Goal: Information Seeking & Learning: Learn about a topic

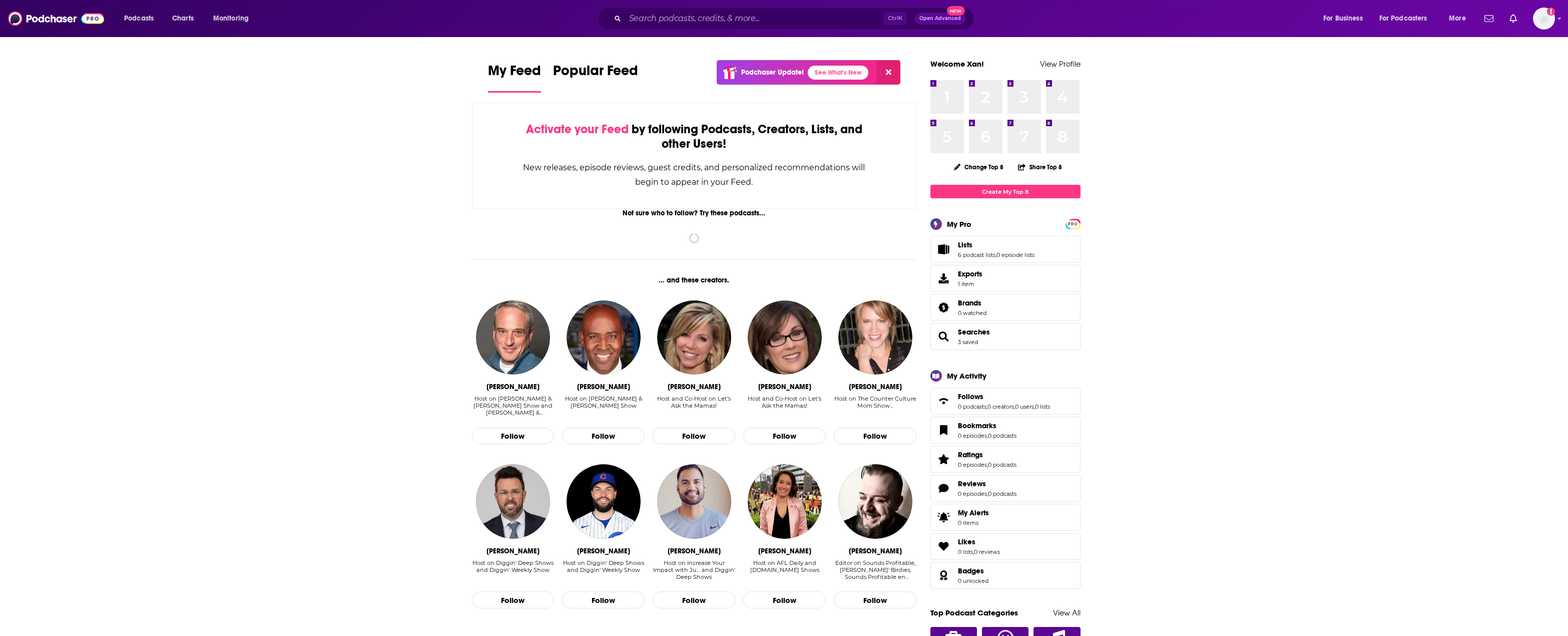
click at [736, 17] on input "Search podcasts, credits, & more..." at bounding box center [754, 19] width 258 height 16
click at [709, 21] on input "Search podcasts, credits, & more..." at bounding box center [754, 19] width 258 height 16
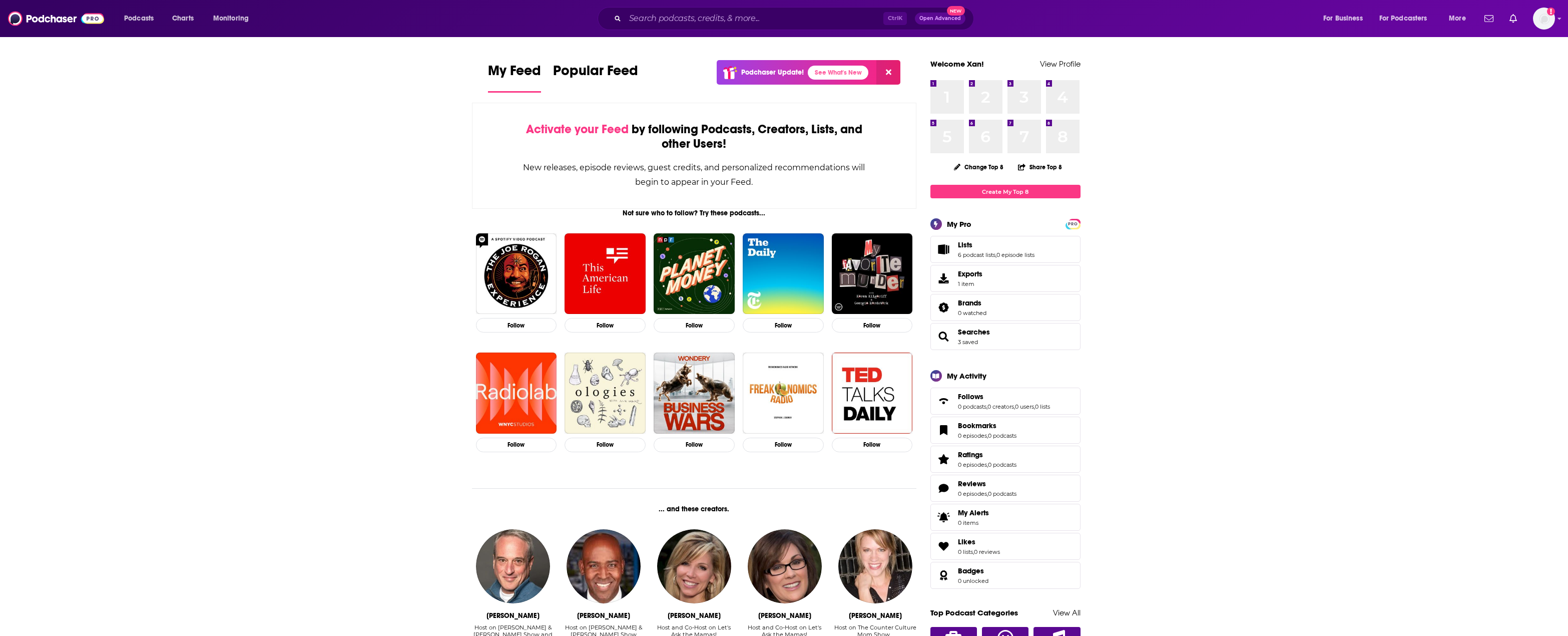
click at [662, 17] on input "Search podcasts, credits, & more..." at bounding box center [754, 19] width 258 height 16
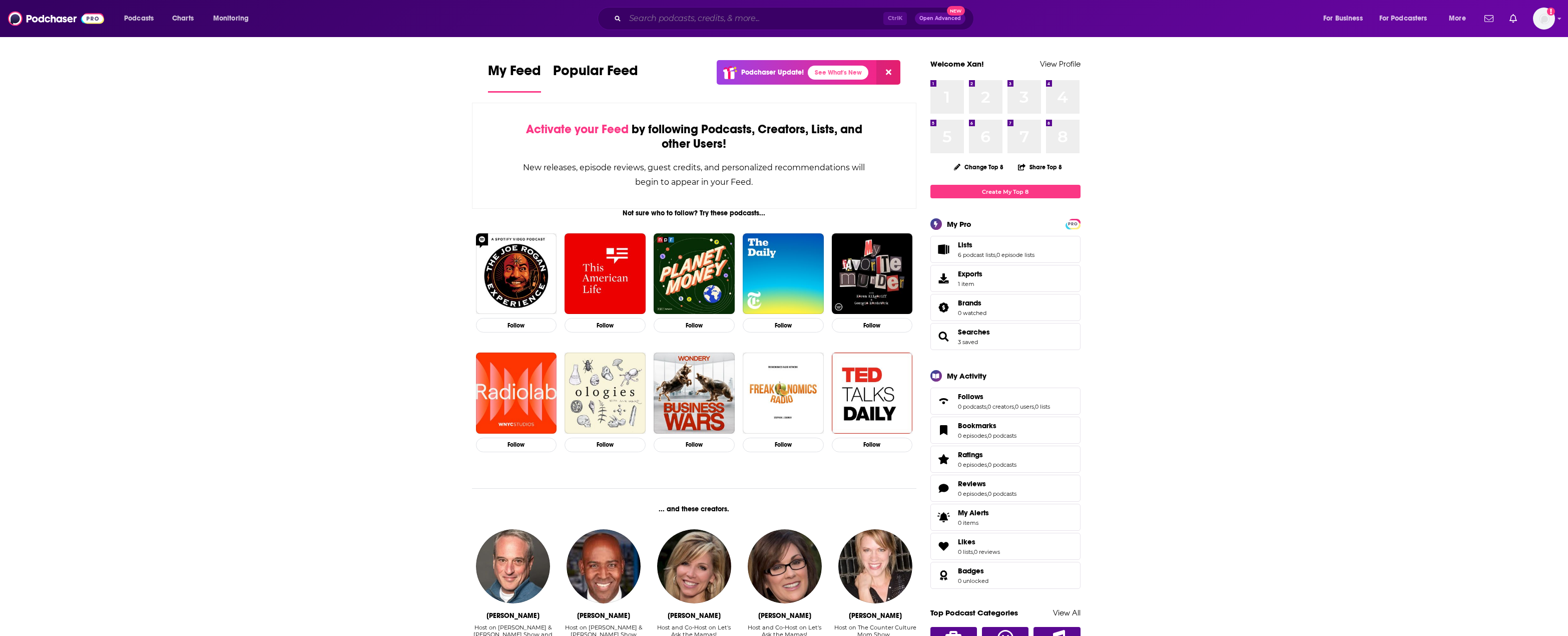
click at [650, 25] on input "Search podcasts, credits, & more..." at bounding box center [754, 19] width 258 height 16
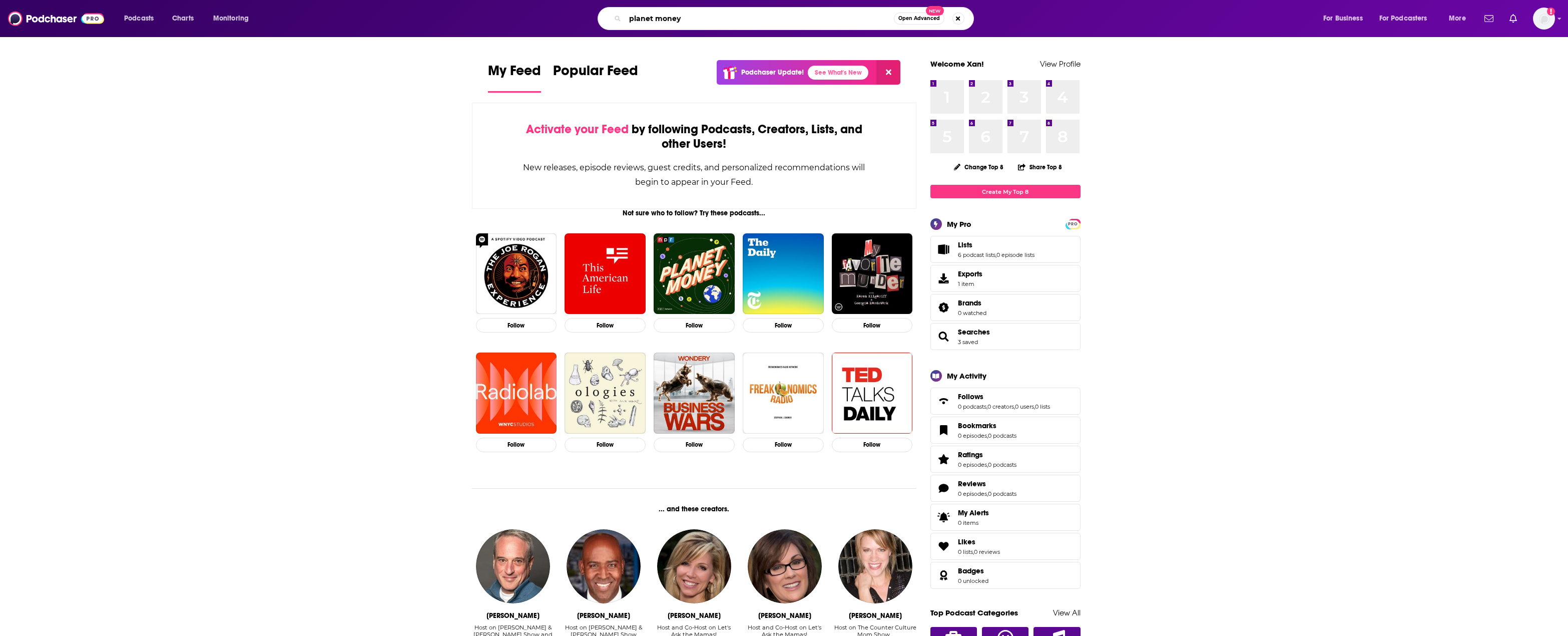
type input "planet money"
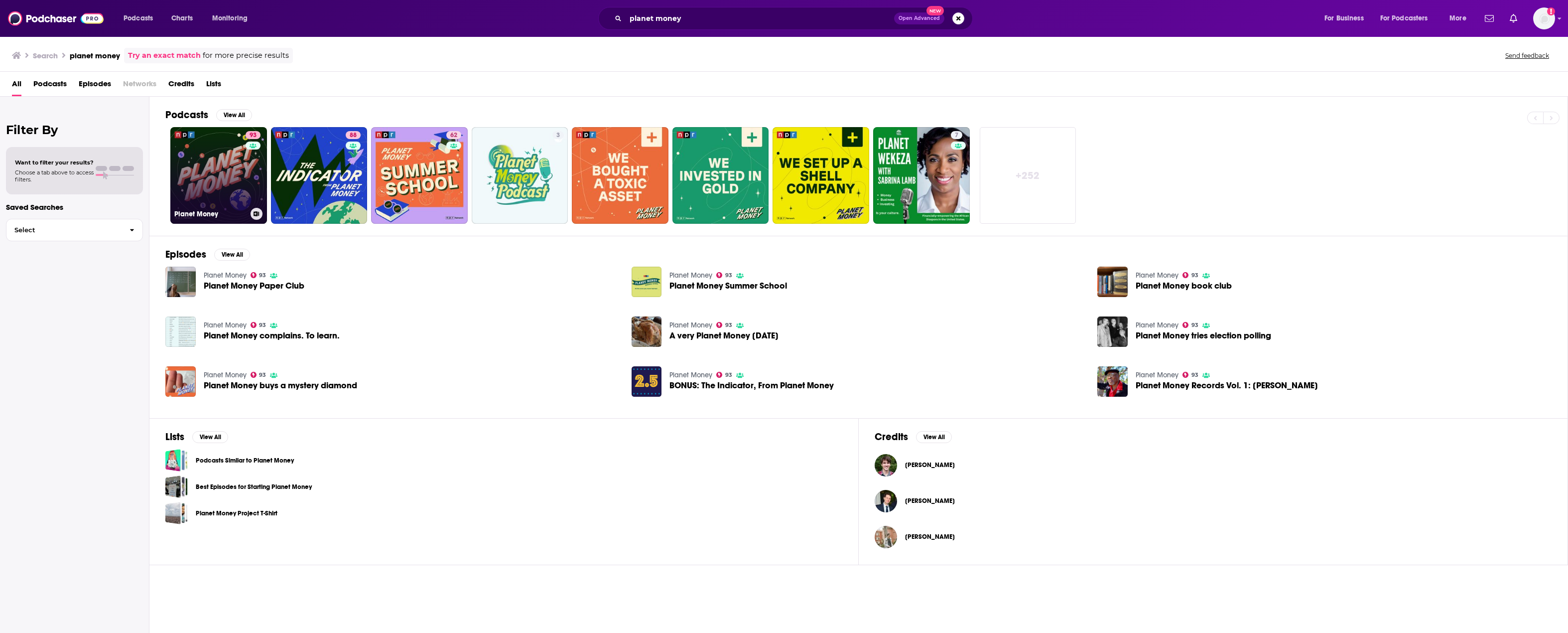
click at [242, 165] on link "93 Planet Money" at bounding box center [218, 175] width 97 height 97
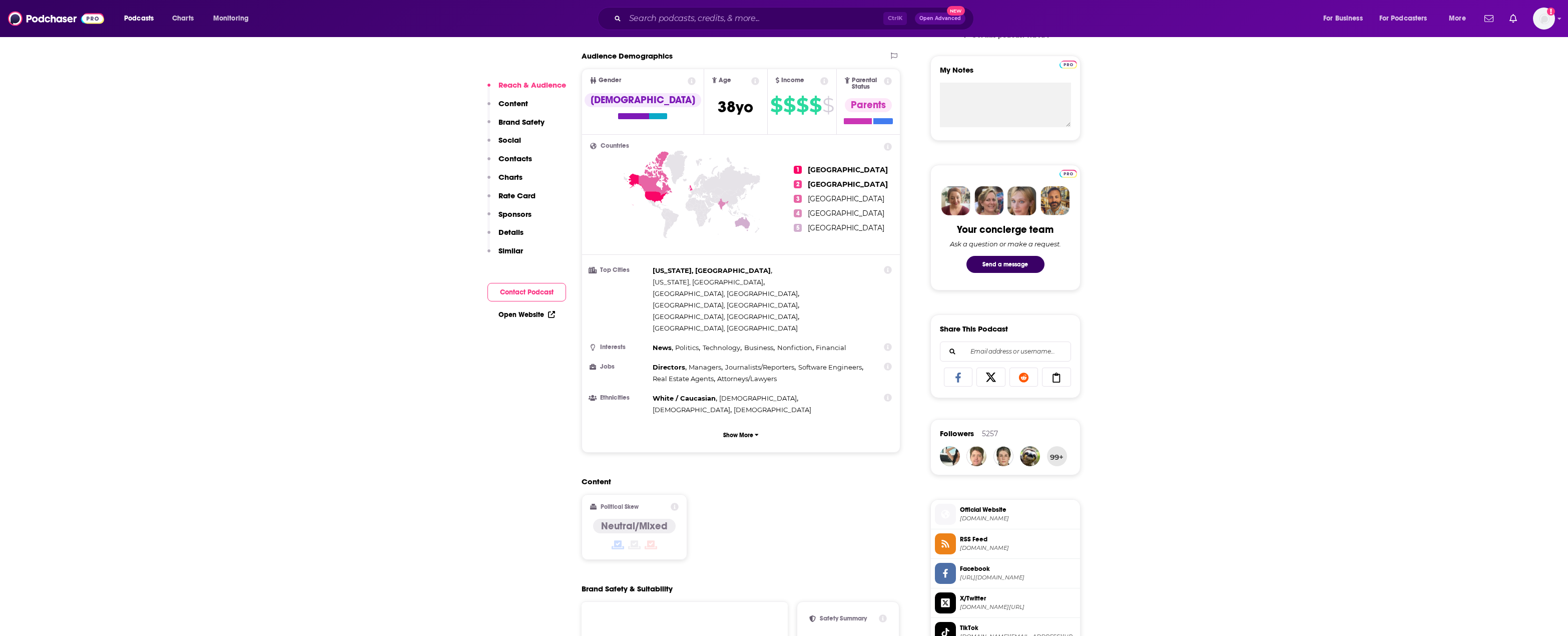
scroll to position [300, 0]
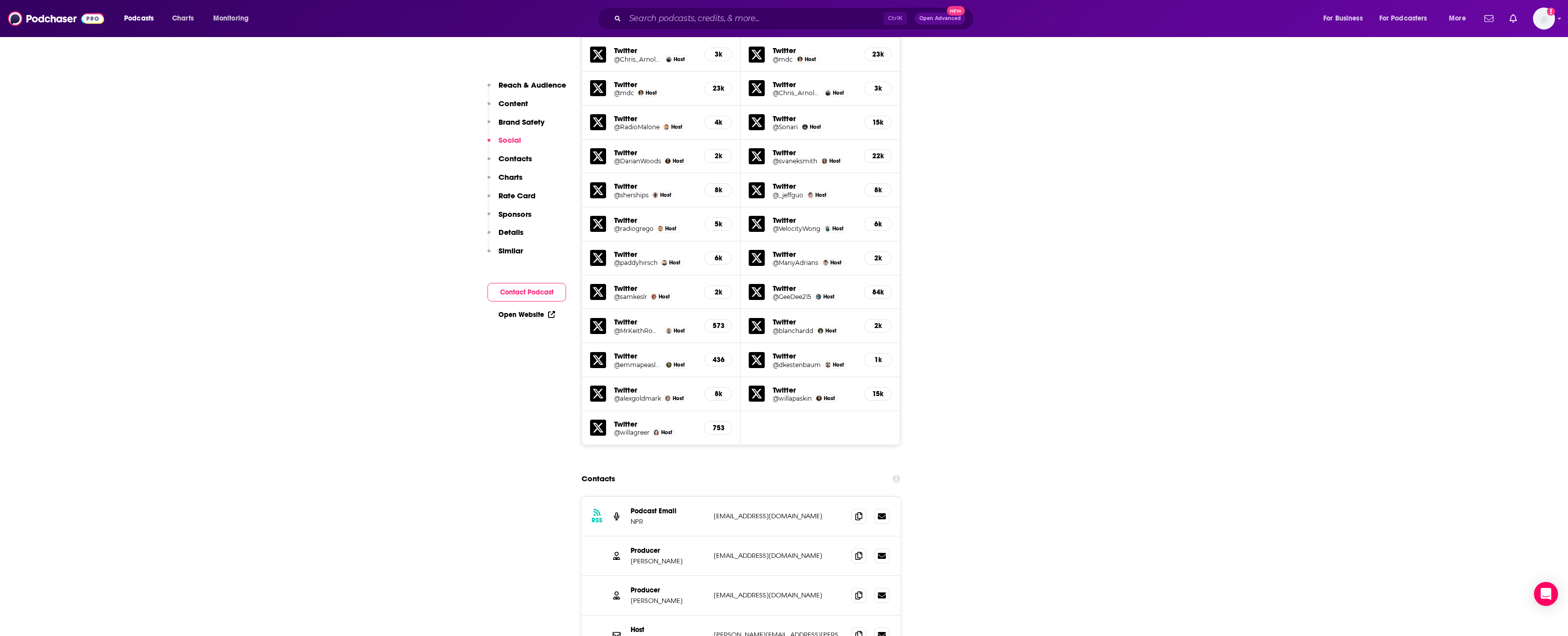
click at [513, 105] on p "Content" at bounding box center [513, 103] width 30 height 9
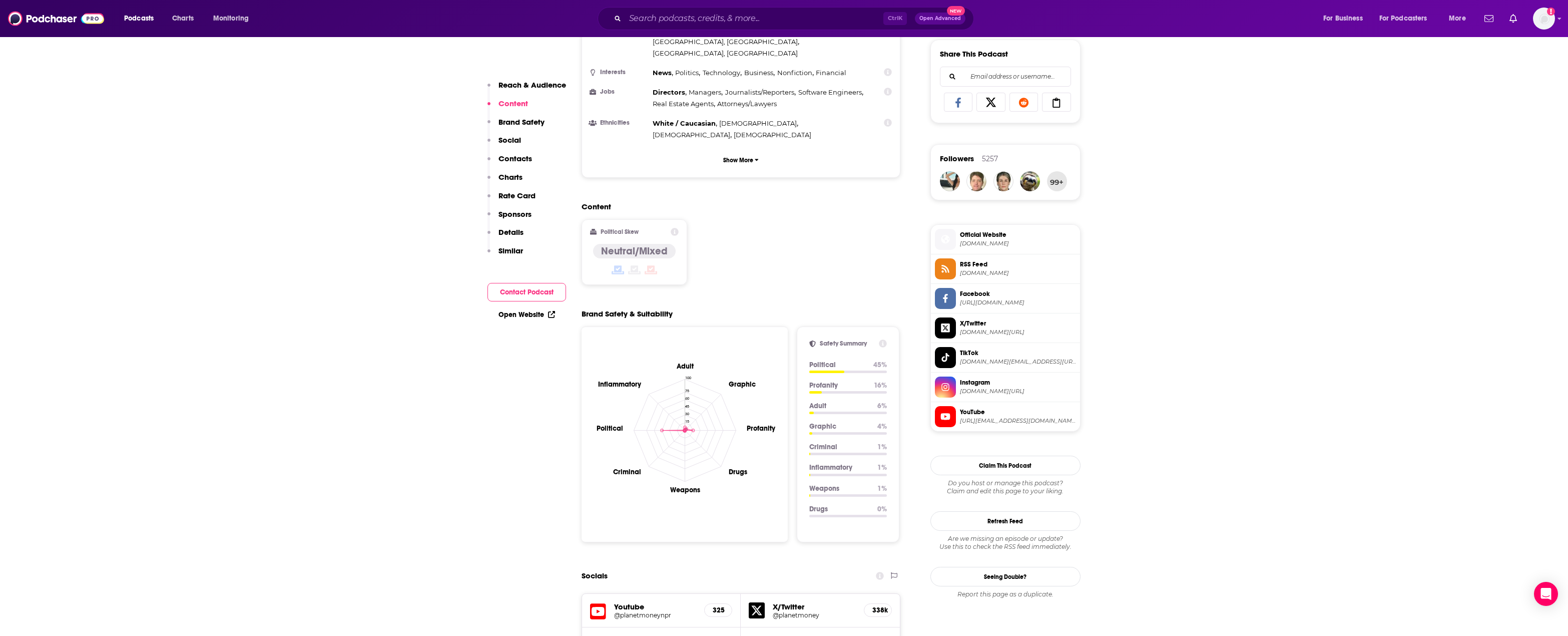
scroll to position [575, 0]
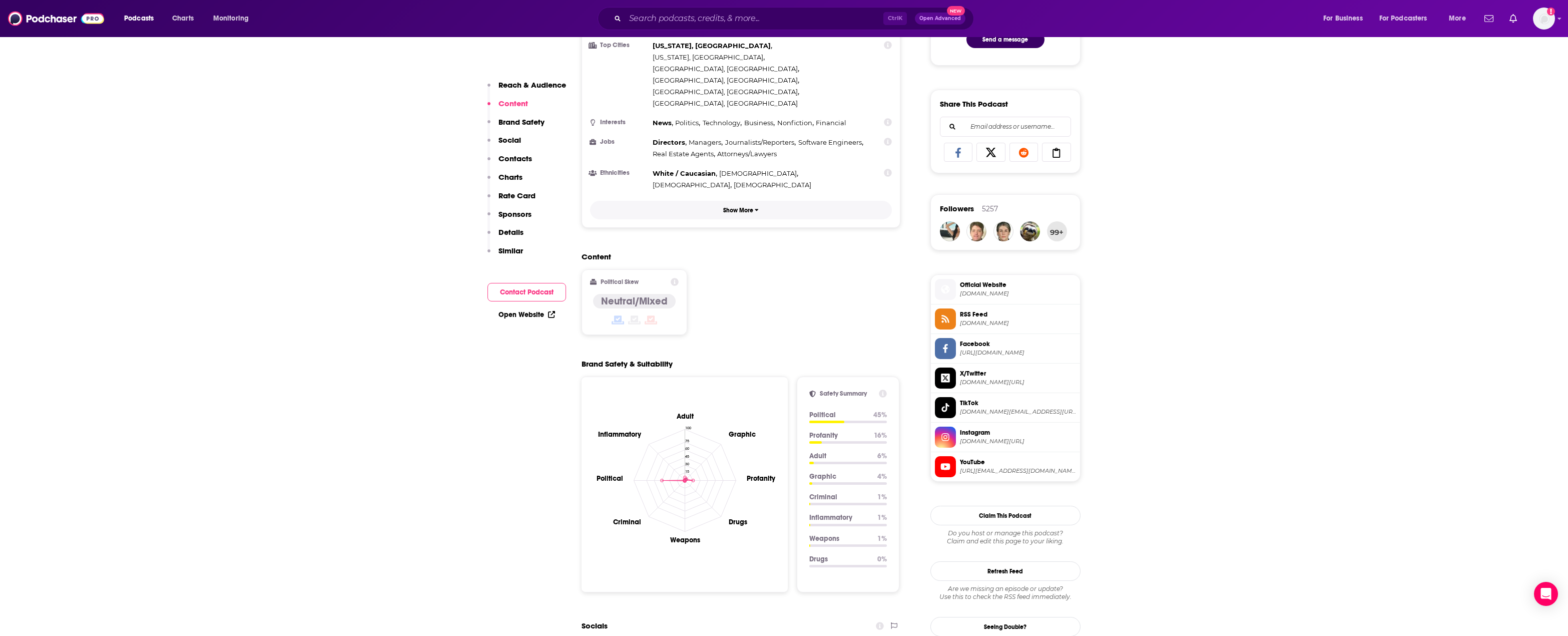
click at [741, 207] on p "Show More" at bounding box center [738, 211] width 30 height 7
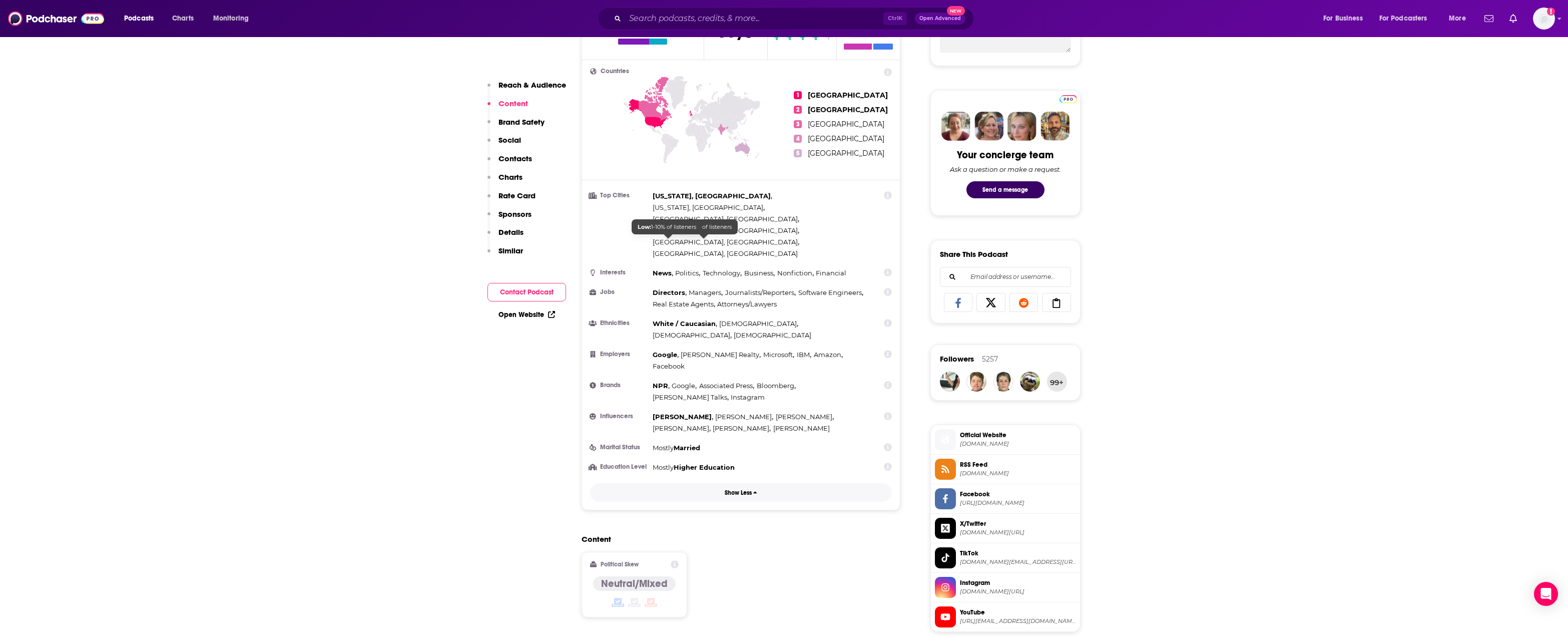
scroll to position [375, 0]
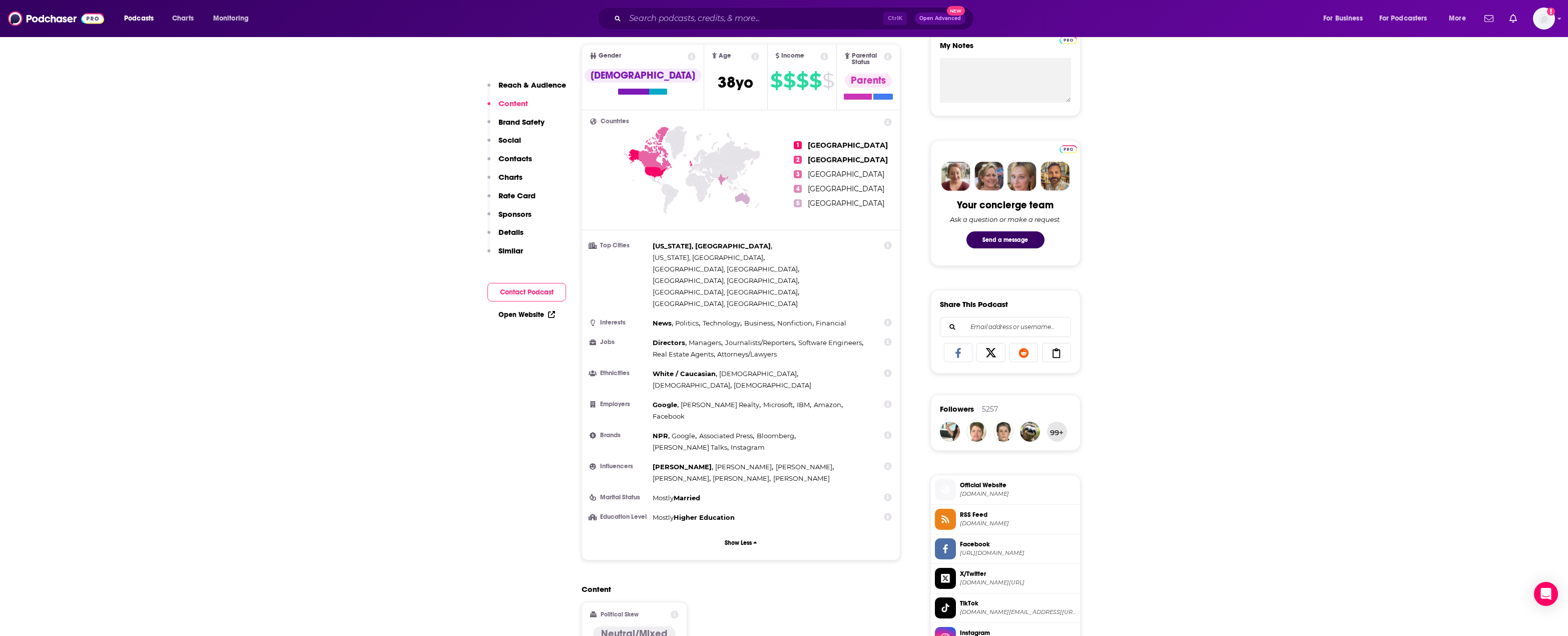
click at [521, 227] on p "Details" at bounding box center [510, 231] width 25 height 9
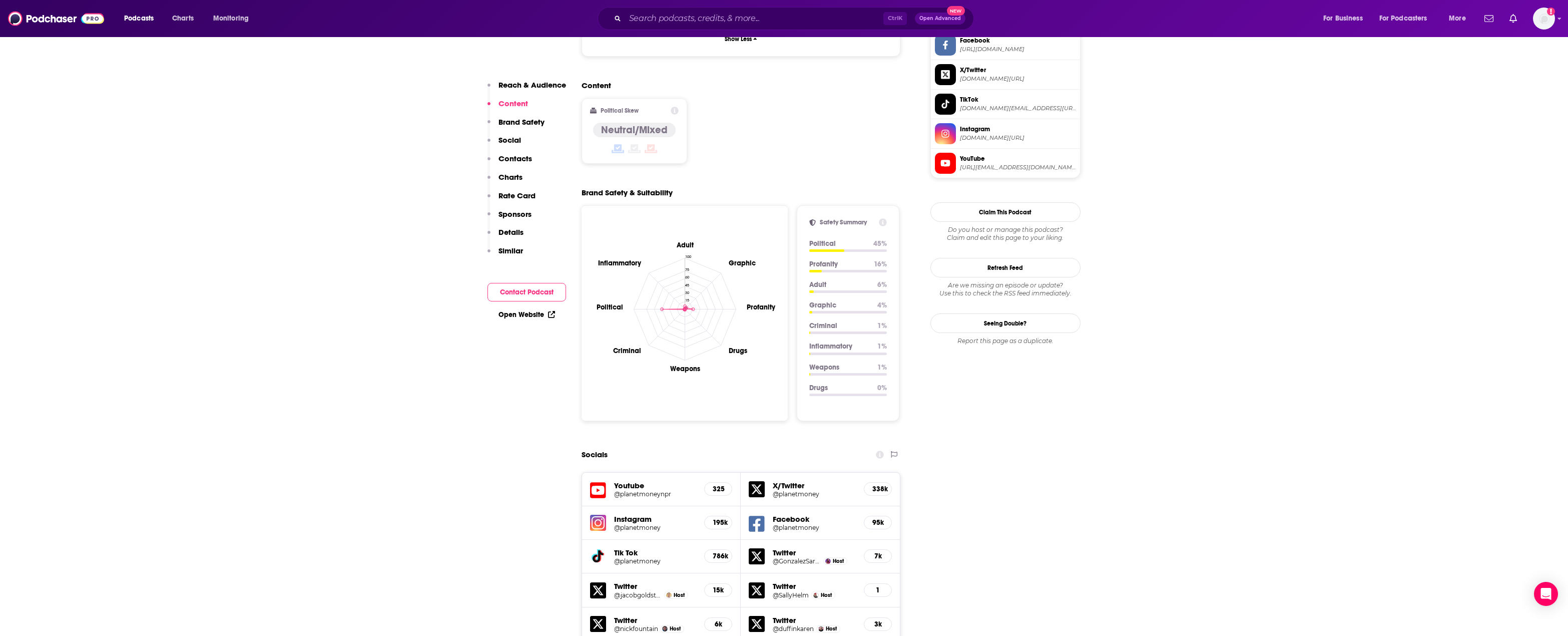
scroll to position [0, 0]
